Goal: Book appointment/travel/reservation

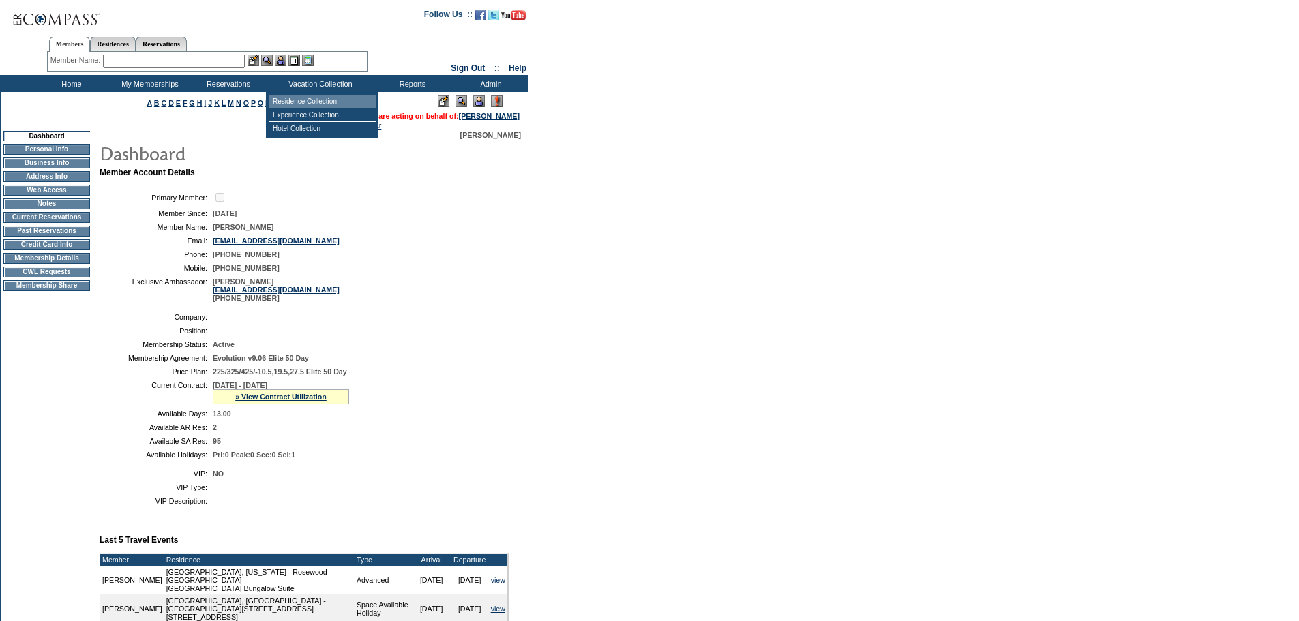
click at [324, 97] on td "Residence Collection" at bounding box center [322, 102] width 107 height 14
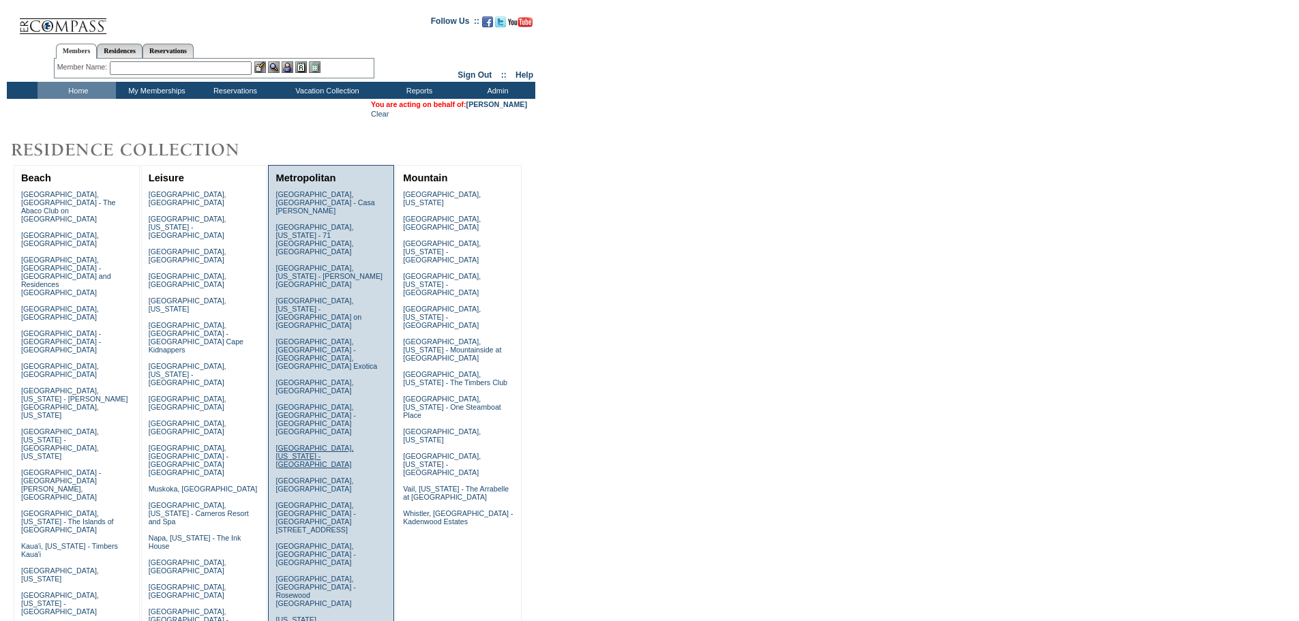
click at [312, 444] on link "[GEOGRAPHIC_DATA], [US_STATE] - [GEOGRAPHIC_DATA]" at bounding box center [315, 456] width 78 height 25
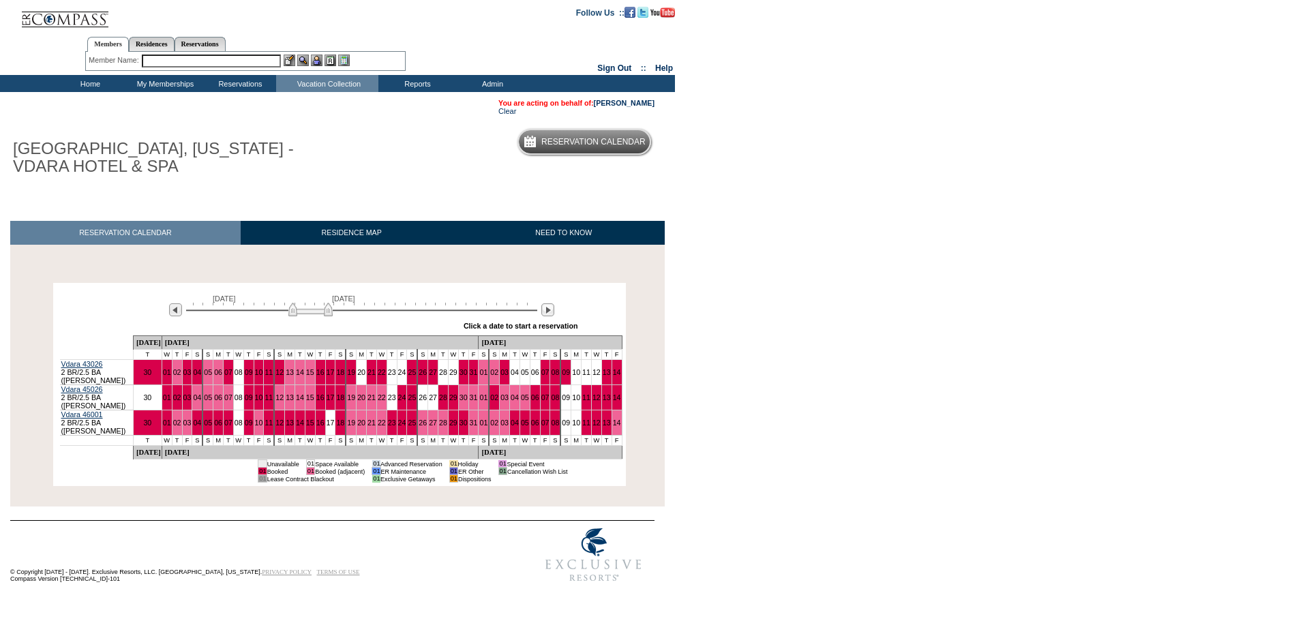
click at [235, 56] on input "text" at bounding box center [211, 61] width 139 height 13
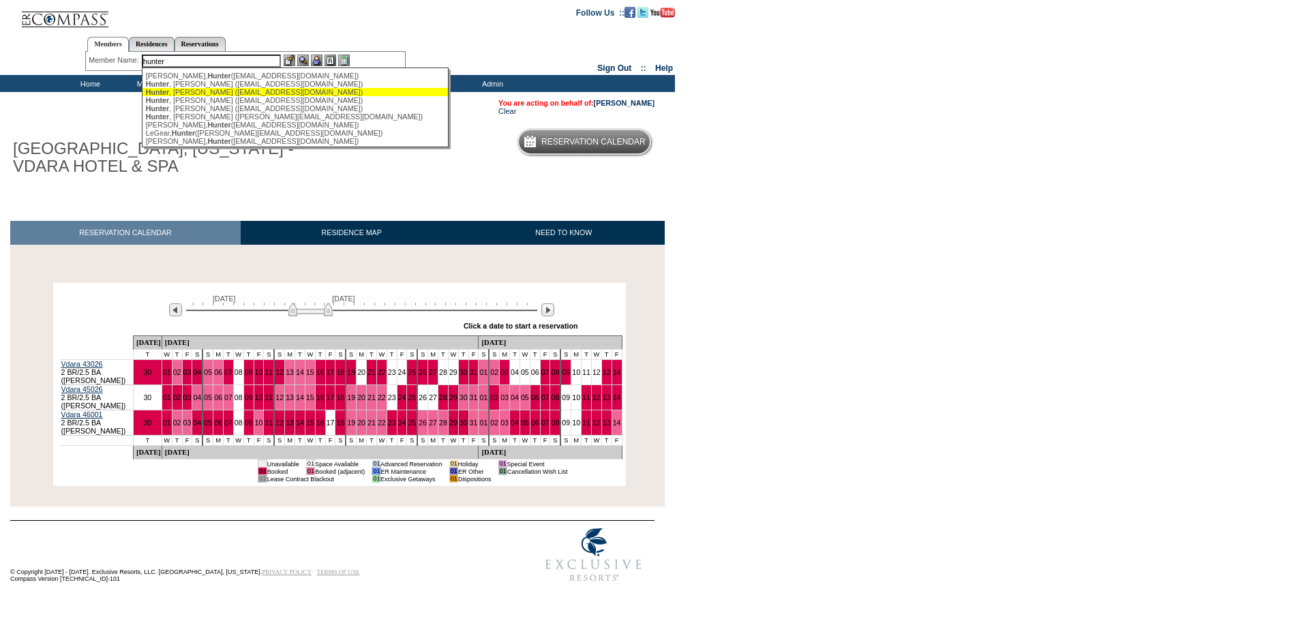
click at [244, 96] on div "Hunter , Maureen (mohunter7@gmail.com)" at bounding box center [296, 92] width 300 height 8
type input "Hunter, Maureen (mohunter7@gmail.com)"
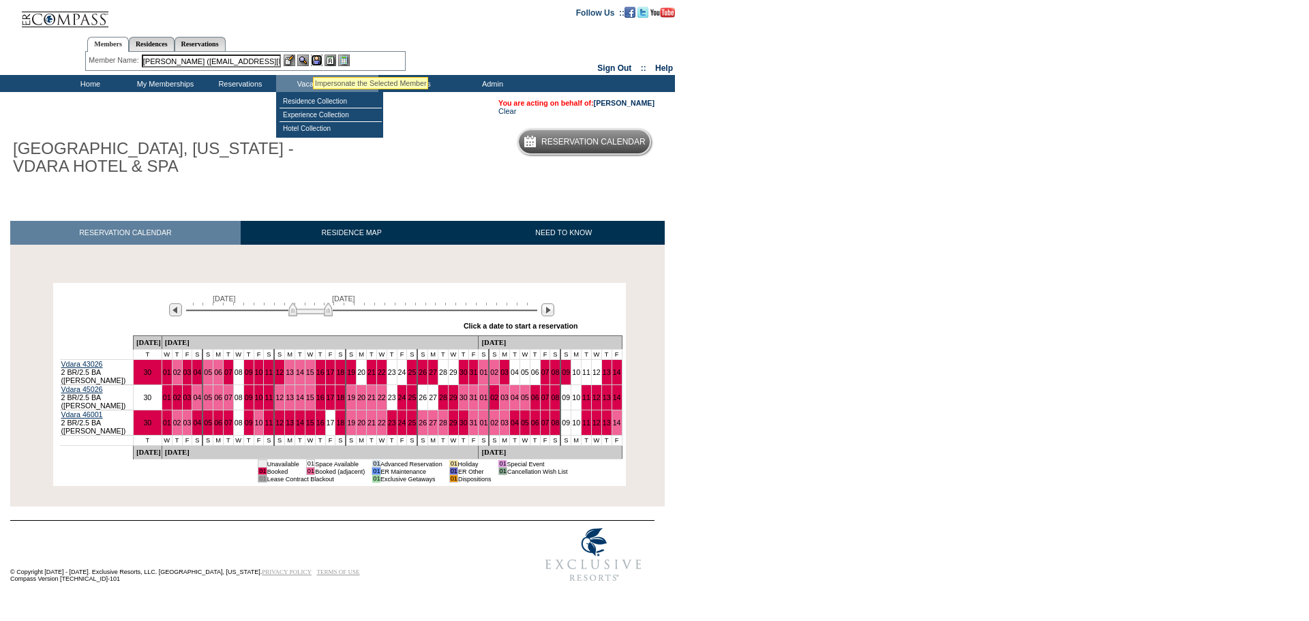
click at [313, 60] on img at bounding box center [317, 61] width 12 height 12
click at [306, 60] on img at bounding box center [303, 61] width 12 height 12
